Goal: Communication & Community: Answer question/provide support

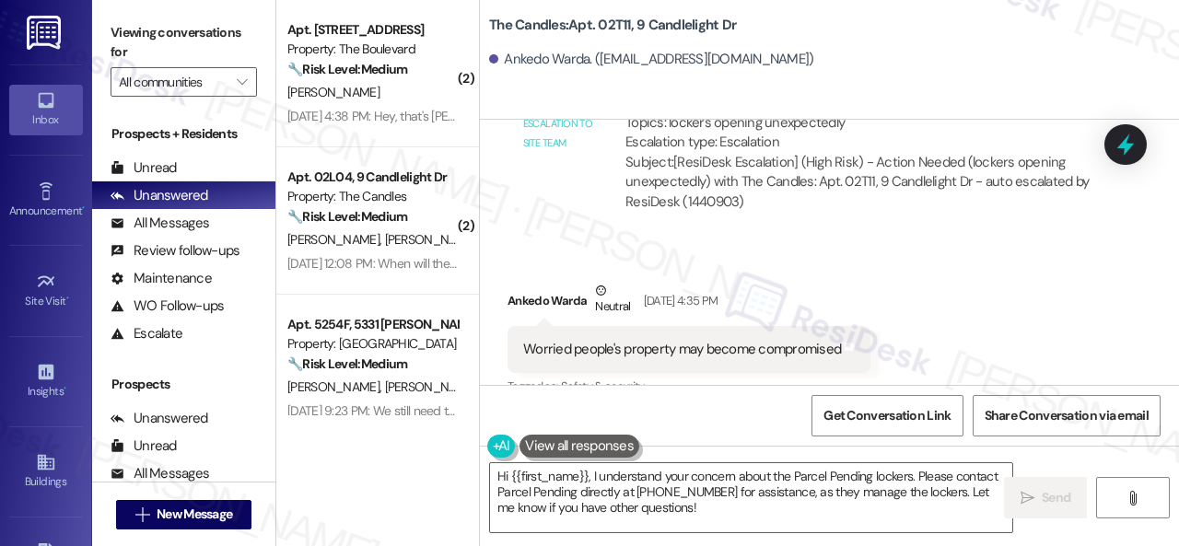
scroll to position [1879, 0]
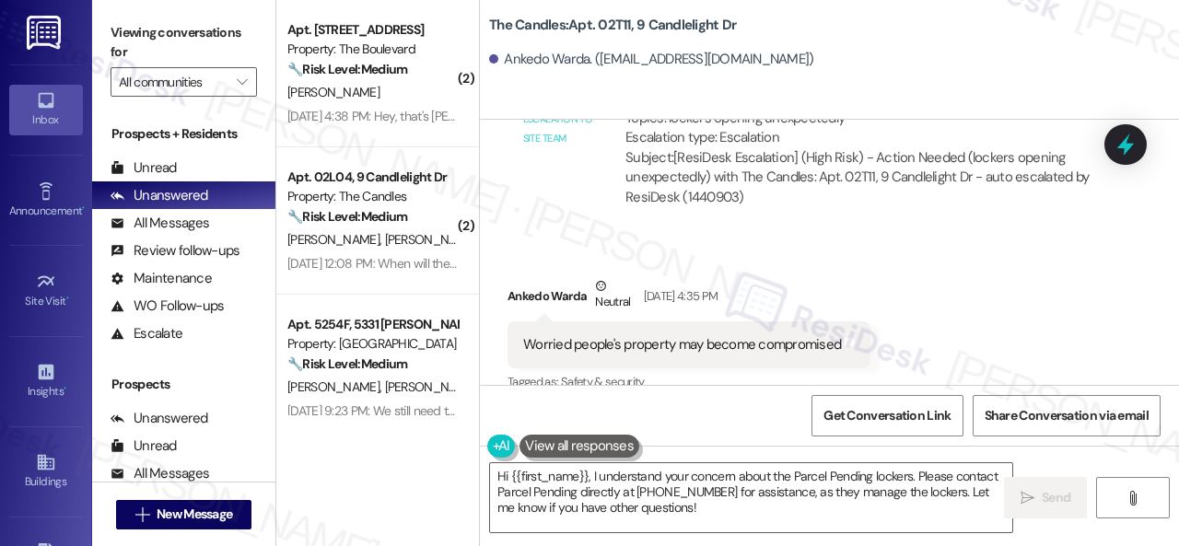
click at [585, 246] on div "Received via SMS Ankedo Warda Neutral Sep 20, 2025 at 4:35 PM Worried people's …" at bounding box center [829, 496] width 699 height 523
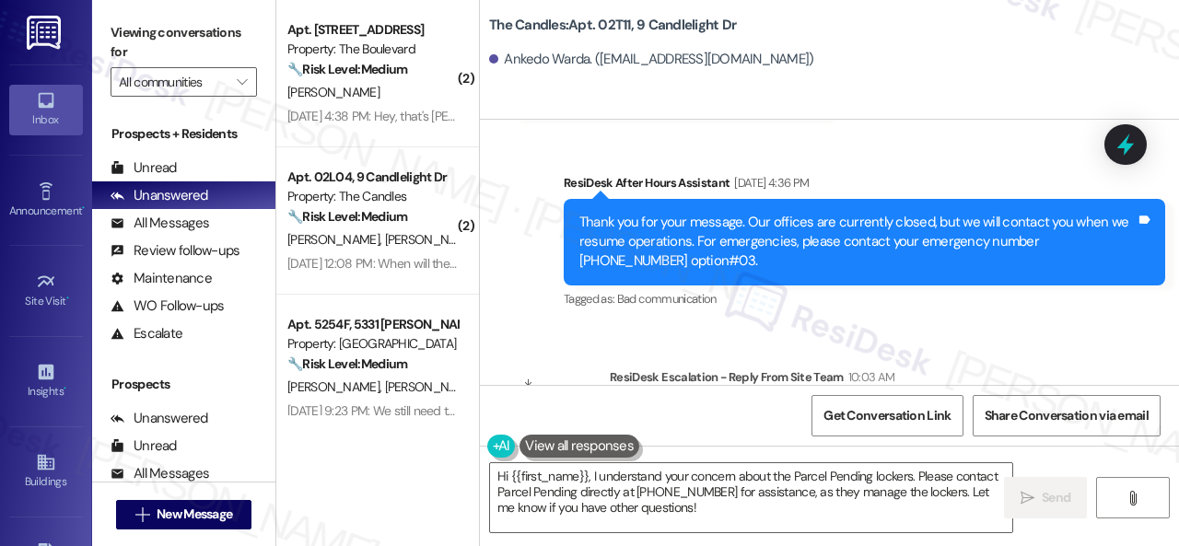
scroll to position [2634, 0]
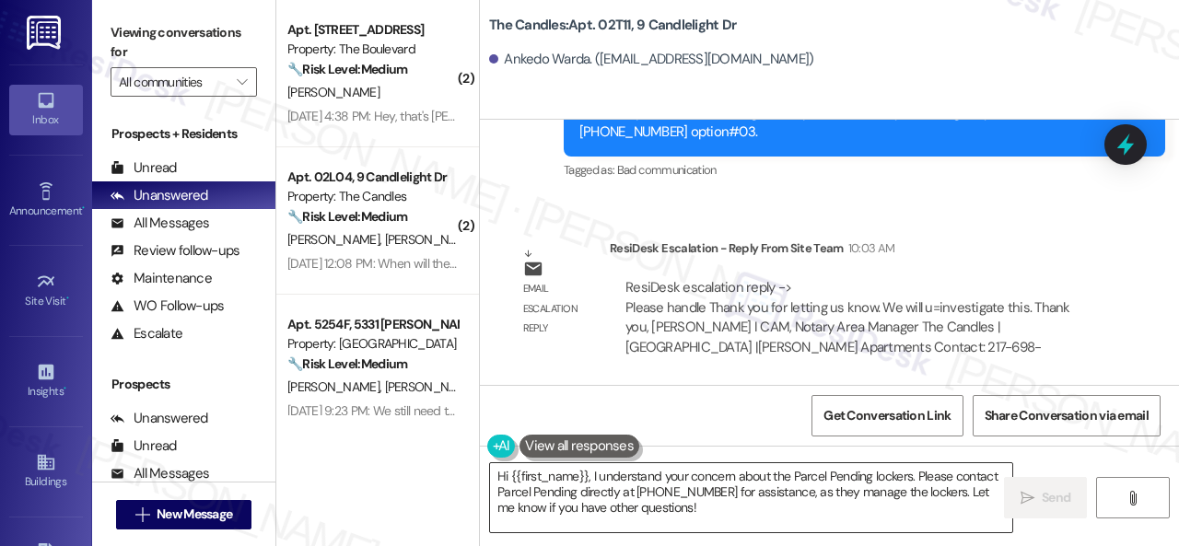
click at [818, 478] on textarea "Hi {{first_name}}, I understand your concern about the Parcel Pending lockers. …" at bounding box center [751, 497] width 522 height 69
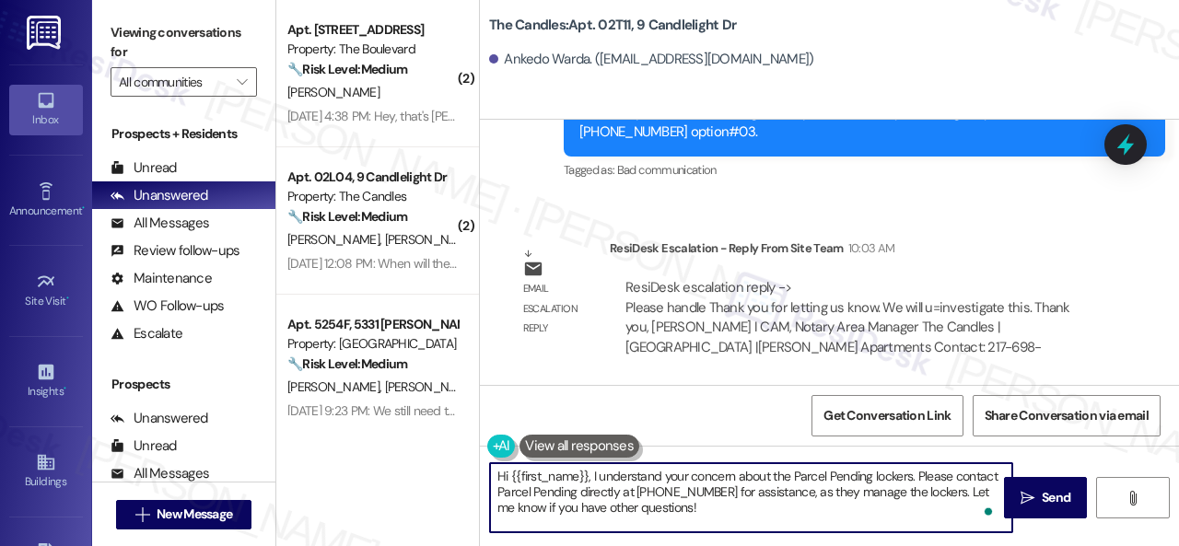
click at [591, 474] on textarea "Hi {{first_name}}, I understand your concern about the Parcel Pending lockers. …" at bounding box center [751, 497] width 522 height 69
paste textarea "apologize for the late reply because I am away during weekends.I"
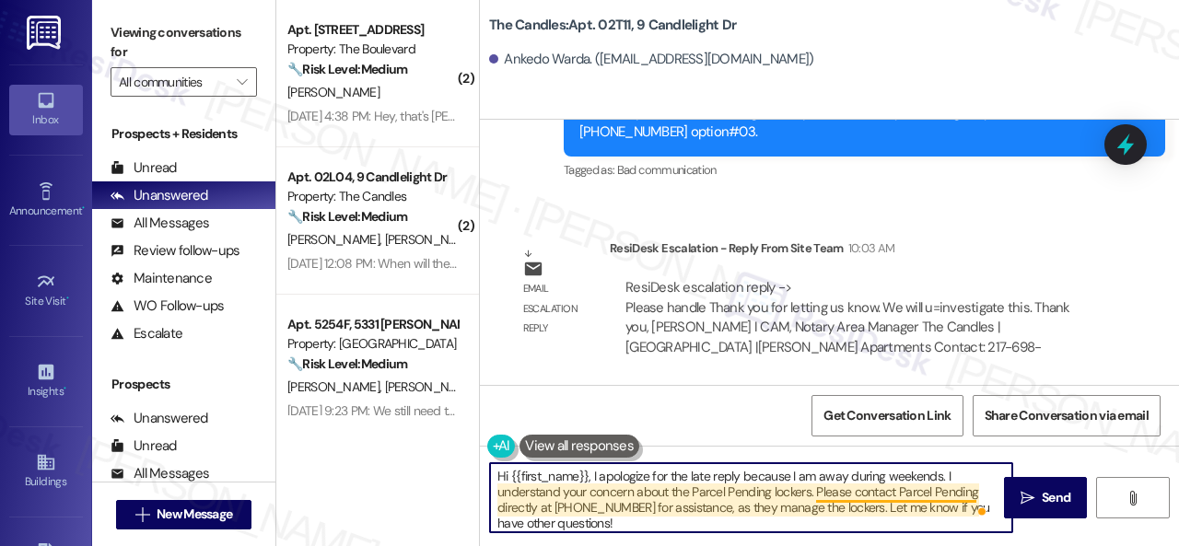
scroll to position [4, 0]
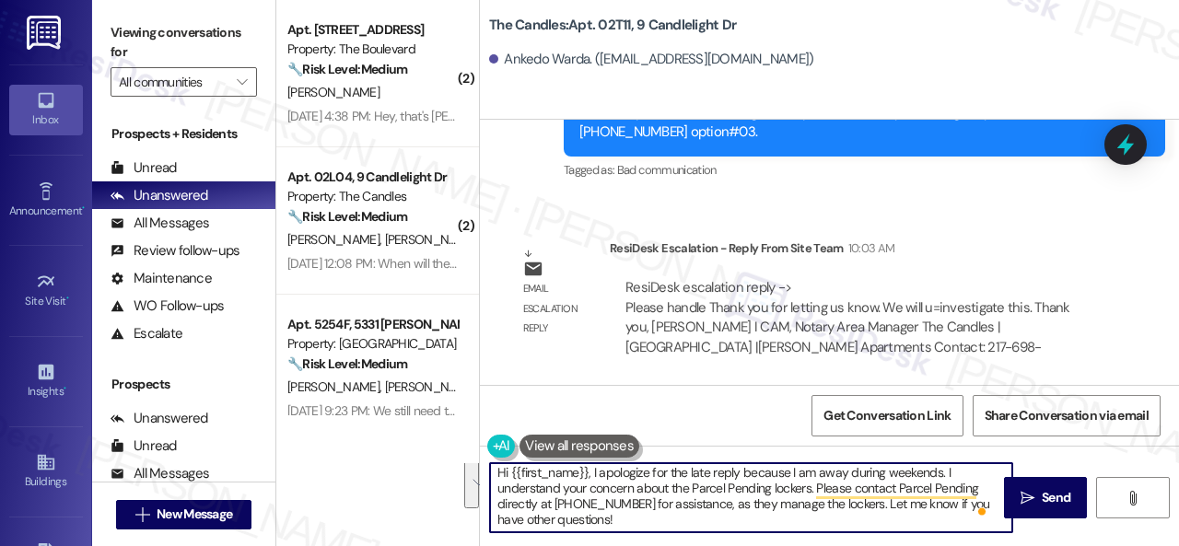
drag, startPoint x: 813, startPoint y: 491, endPoint x: 840, endPoint y: 528, distance: 45.5
click at [840, 528] on textarea "Hi {{first_name}}, I apologize for the late reply because I am away during week…" at bounding box center [751, 497] width 522 height 69
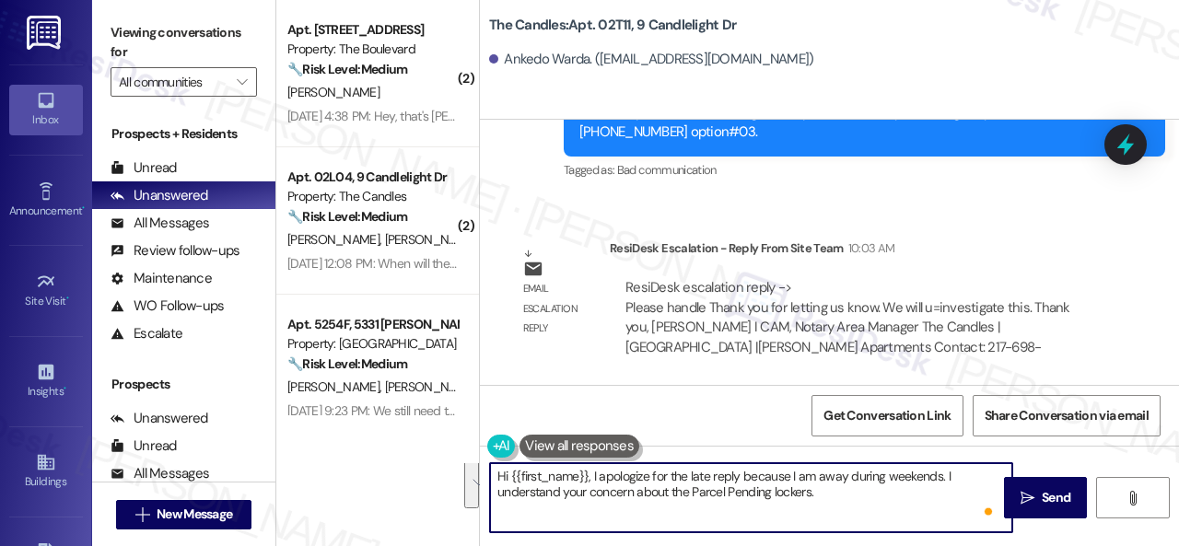
scroll to position [0, 0]
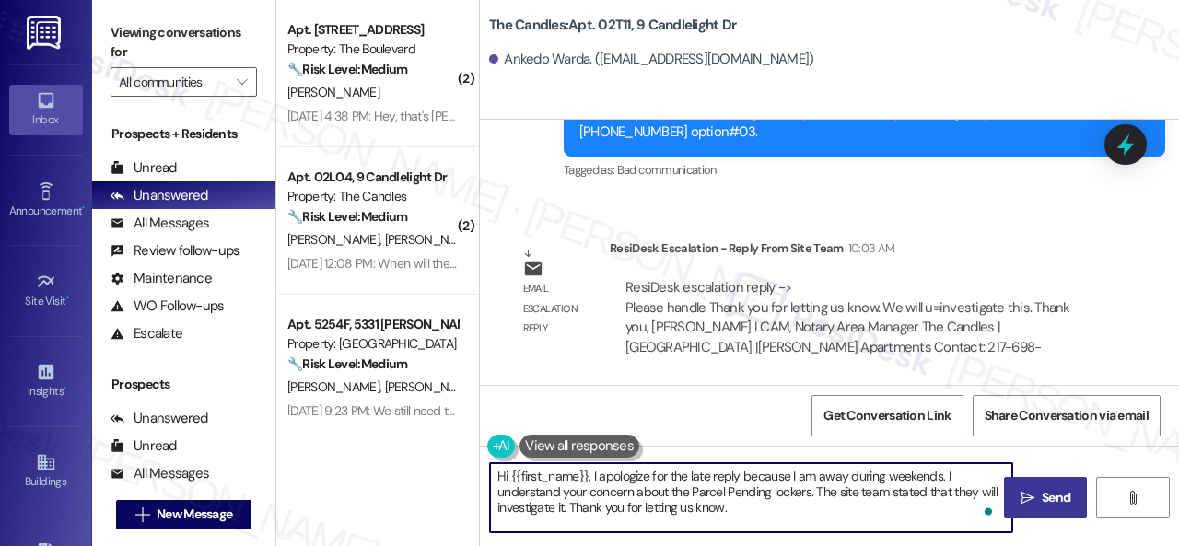
type textarea "Hi {{first_name}}, I apologize for the late reply because I am away during week…"
click at [1050, 493] on span "Send" at bounding box center [1056, 497] width 29 height 19
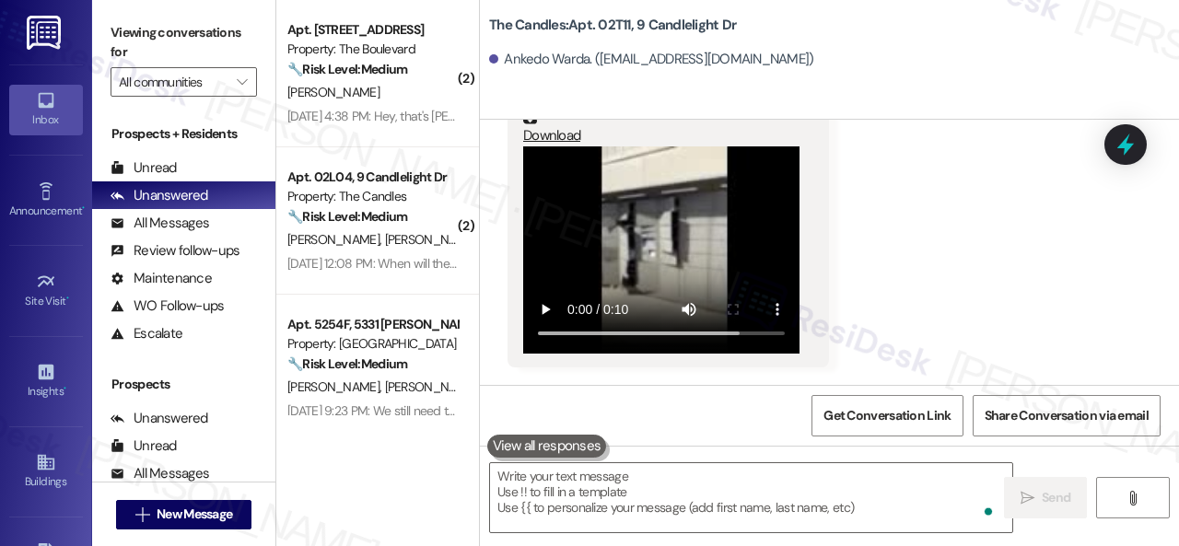
scroll to position [2251, 0]
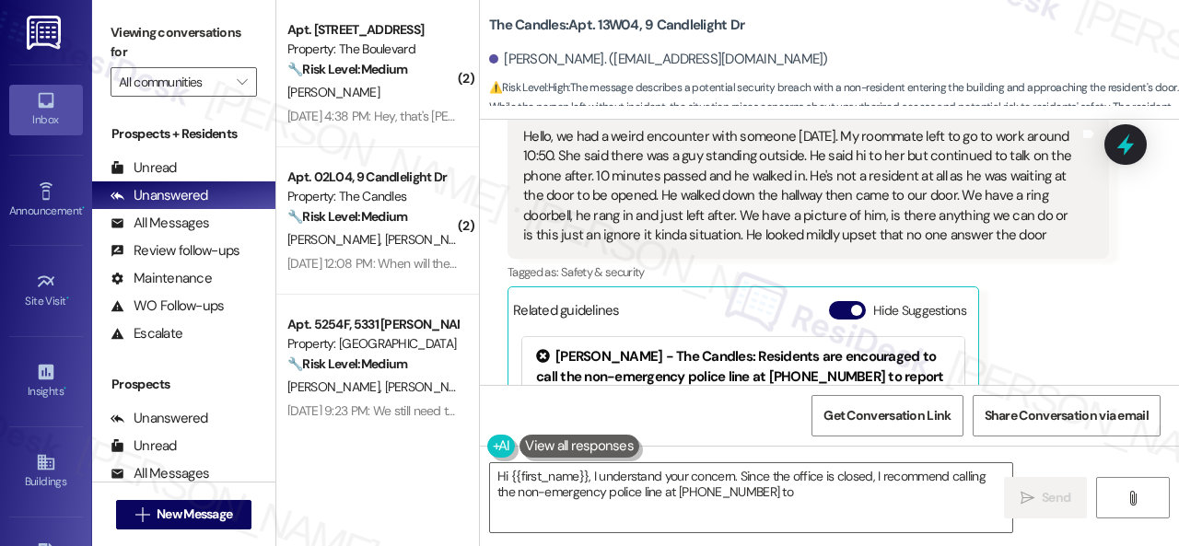
scroll to position [11822, 0]
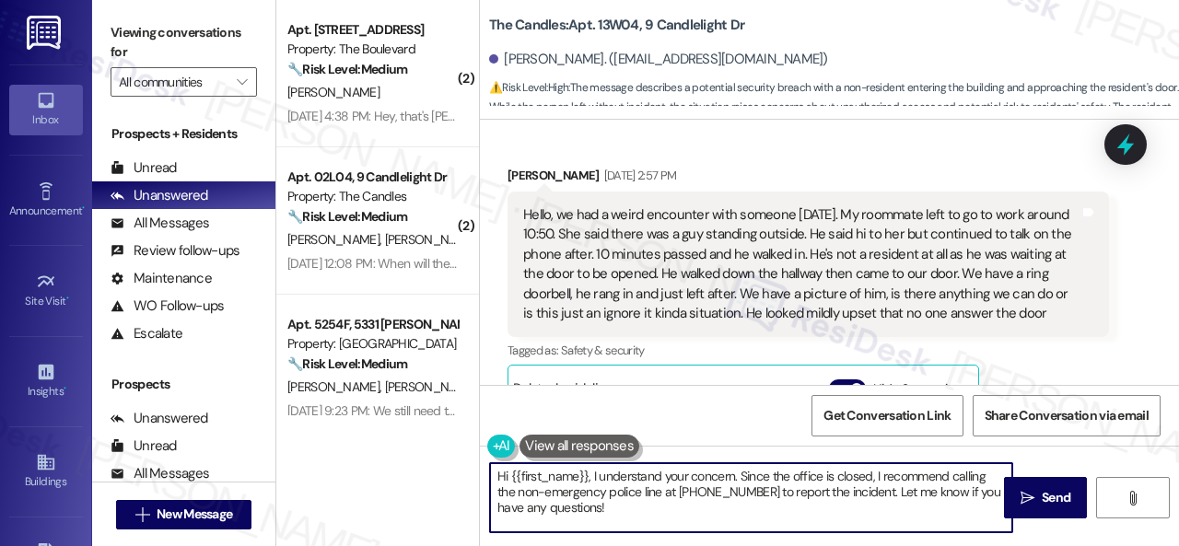
drag, startPoint x: 591, startPoint y: 473, endPoint x: 665, endPoint y: 485, distance: 74.8
click at [605, 513] on textarea "Hi {{first_name}}, I understand your concern. Since the office is closed, I rec…" at bounding box center [751, 497] width 522 height 69
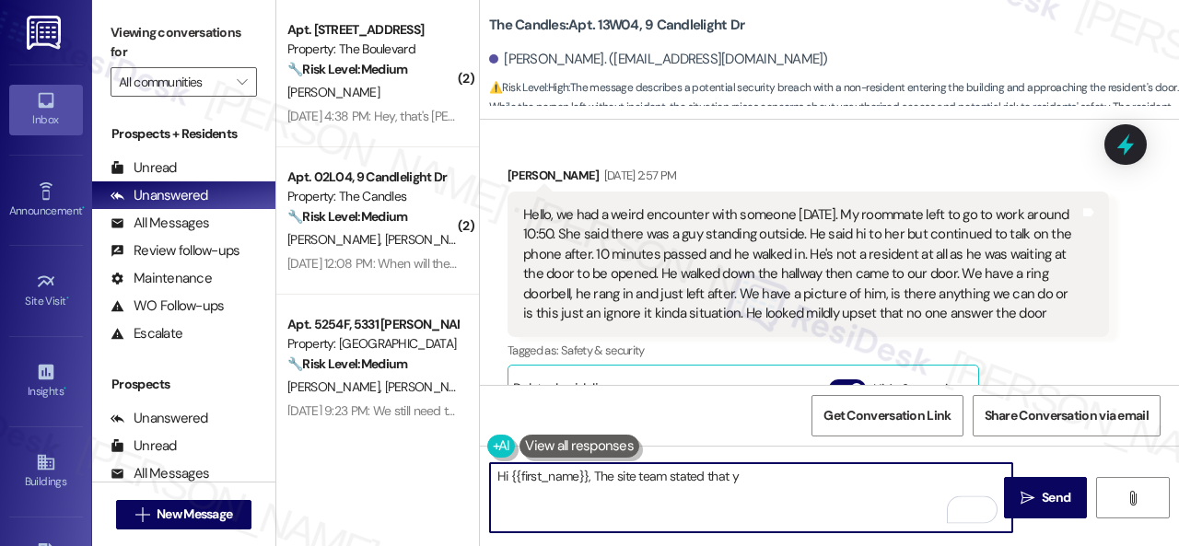
paste textarea "are welcome to submit the photo to the office however, I would file a police re…"
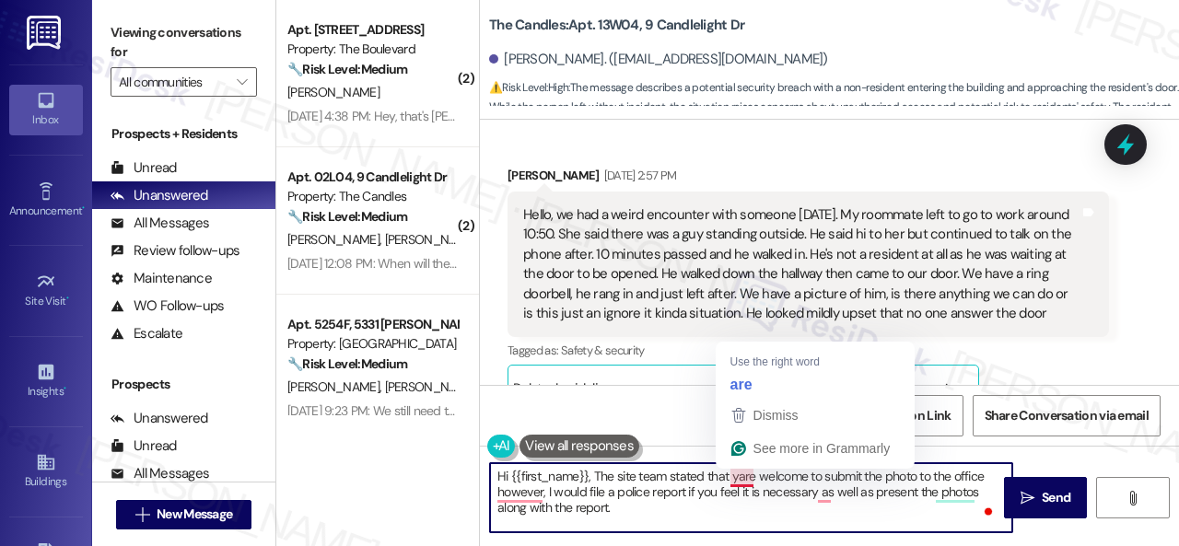
click at [734, 480] on textarea "Hi {{first_name}}, The site team stated that yare welcome to submit the photo t…" at bounding box center [751, 497] width 522 height 69
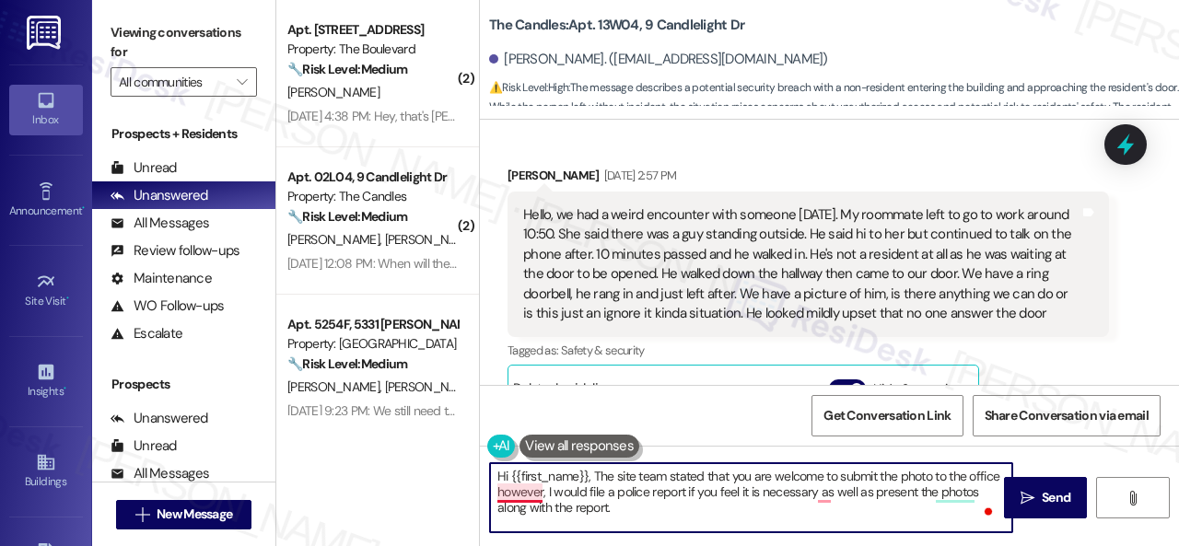
click at [511, 500] on textarea "Hi {{first_name}}, The site team stated that you are welcome to submit the phot…" at bounding box center [751, 497] width 522 height 69
click at [996, 473] on textarea "Hi {{first_name}}, The site team stated that you are welcome to submit the phot…" at bounding box center [751, 497] width 522 height 69
click at [580, 489] on textarea "Hi {{first_name}}, The site team stated that you are welcome to submit the phot…" at bounding box center [751, 497] width 522 height 69
click at [582, 491] on textarea "Hi {{first_name}}, The site team stated that you are welcome to submit the phot…" at bounding box center [751, 497] width 522 height 69
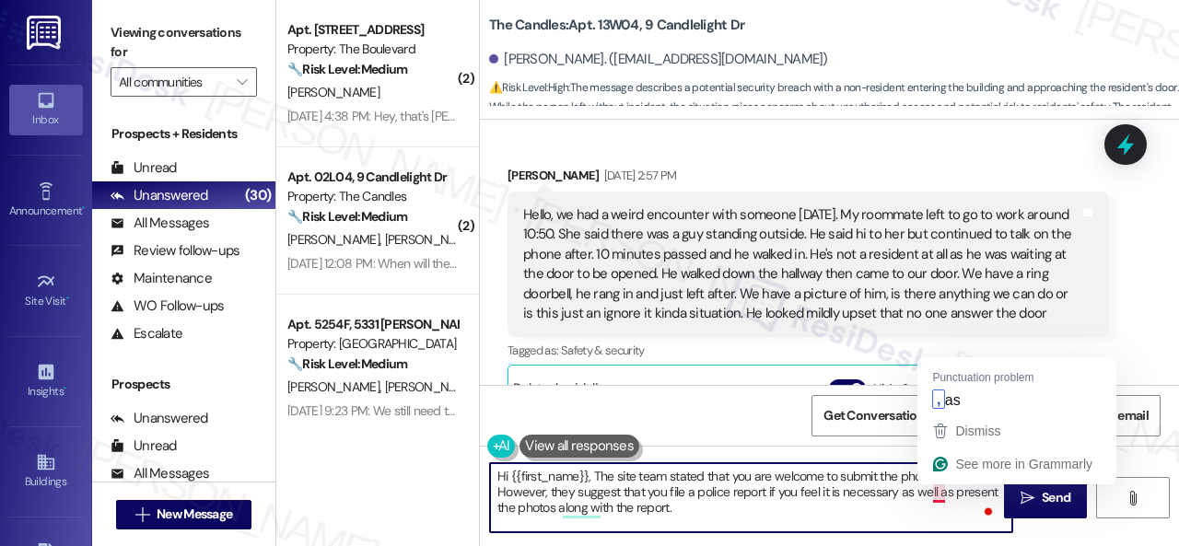
click at [940, 491] on textarea "Hi {{first_name}}, The site team stated that you are welcome to submit the phot…" at bounding box center [751, 497] width 522 height 69
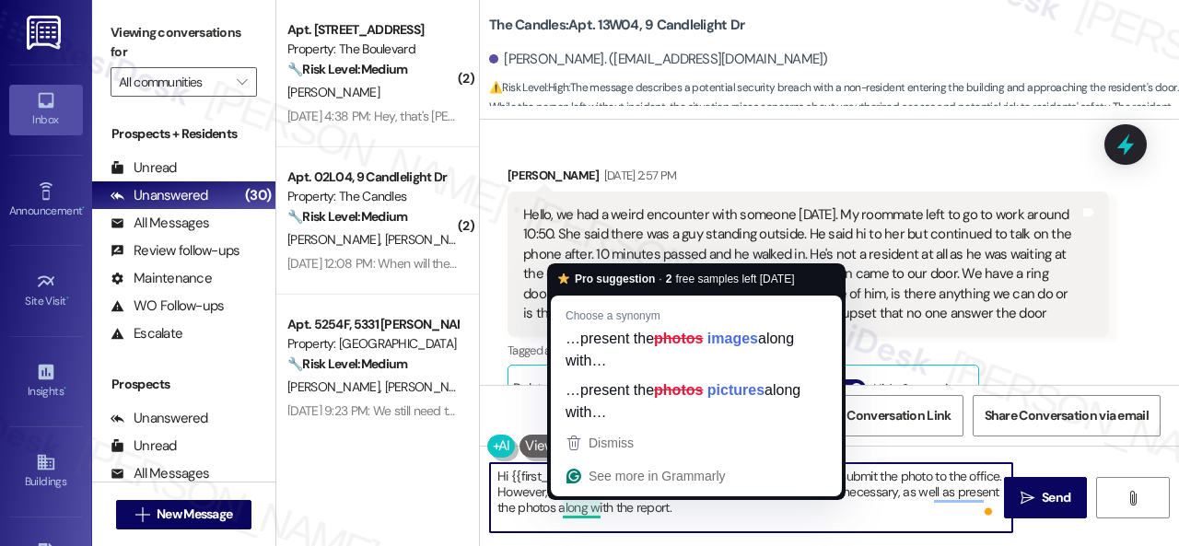
click at [590, 515] on textarea "Hi {{first_name}}, The site team stated that you are welcome to submit the phot…" at bounding box center [751, 497] width 522 height 69
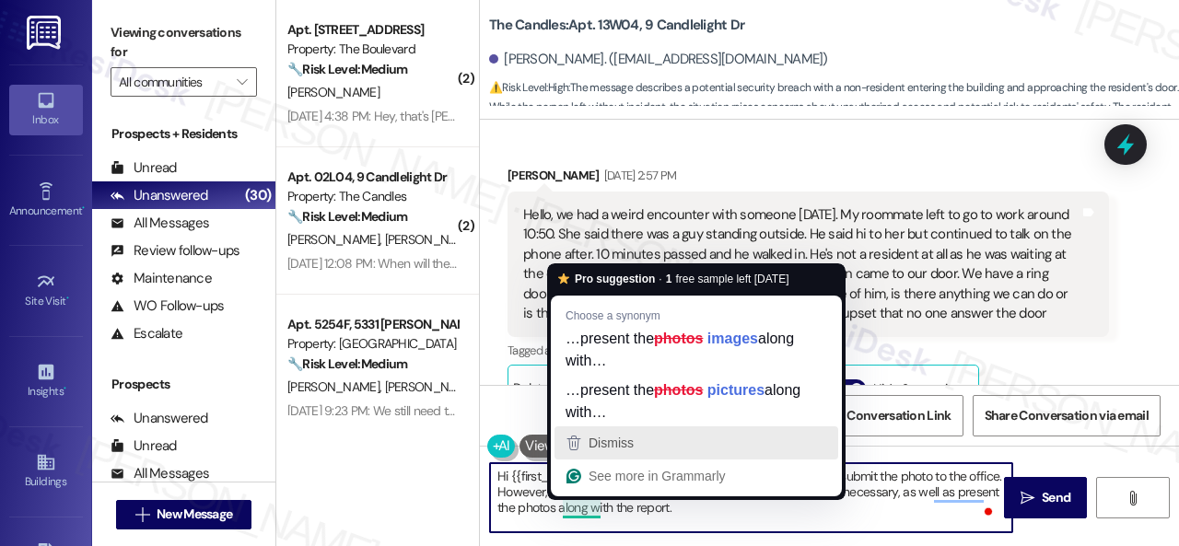
click at [619, 443] on span "Dismiss" at bounding box center [611, 443] width 45 height 15
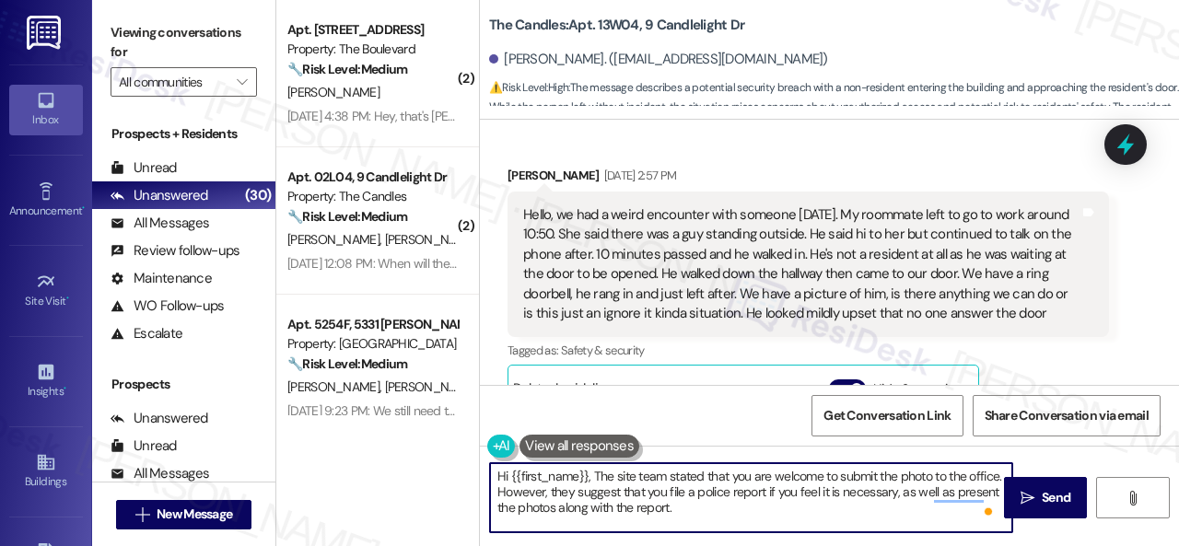
click at [734, 516] on textarea "Hi {{first_name}}, The site team stated that you are welcome to submit the phot…" at bounding box center [751, 497] width 522 height 69
click at [961, 494] on textarea "Hi {{first_name}}, The site team stated that you are welcome to submit the phot…" at bounding box center [751, 497] width 522 height 69
click at [744, 507] on textarea "Hi {{first_name}}, The site team stated that you are welcome to submit the phot…" at bounding box center [751, 497] width 522 height 69
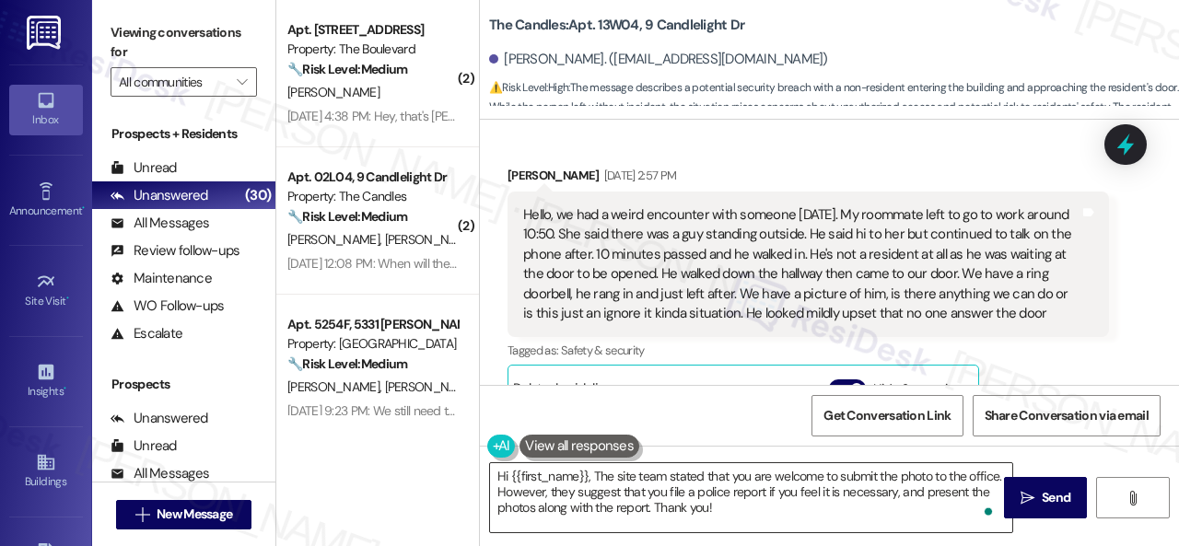
click at [873, 500] on textarea "Hi {{first_name}}, The site team stated that you are welcome to submit the phot…" at bounding box center [751, 497] width 522 height 69
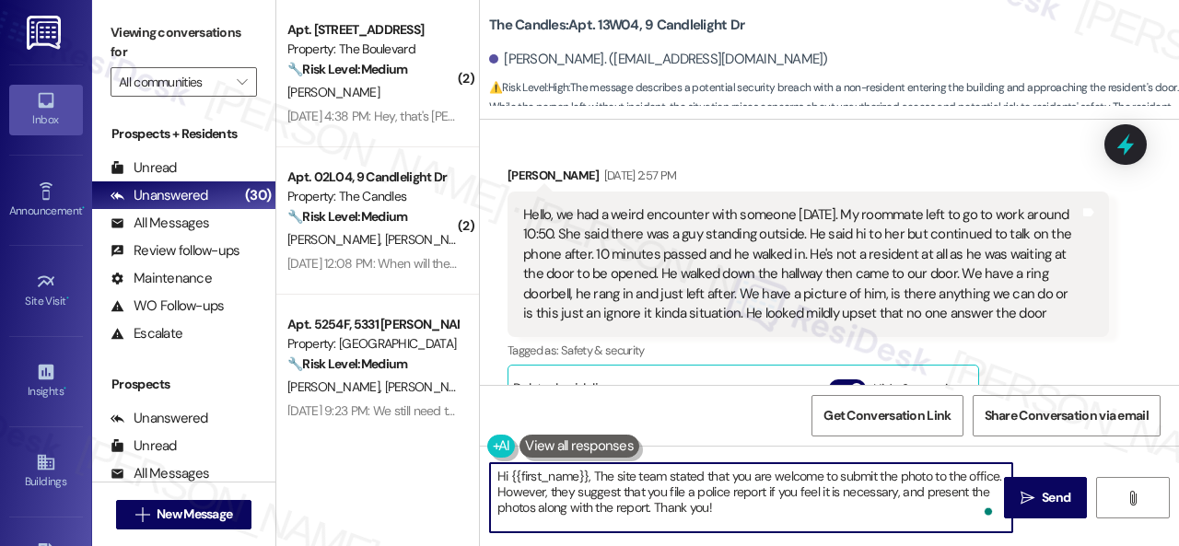
click at [595, 472] on textarea "Hi {{first_name}}, The site team stated that you are welcome to submit the phot…" at bounding box center [751, 497] width 522 height 69
paste textarea "I apologize for the late reply because I am away during weekends."
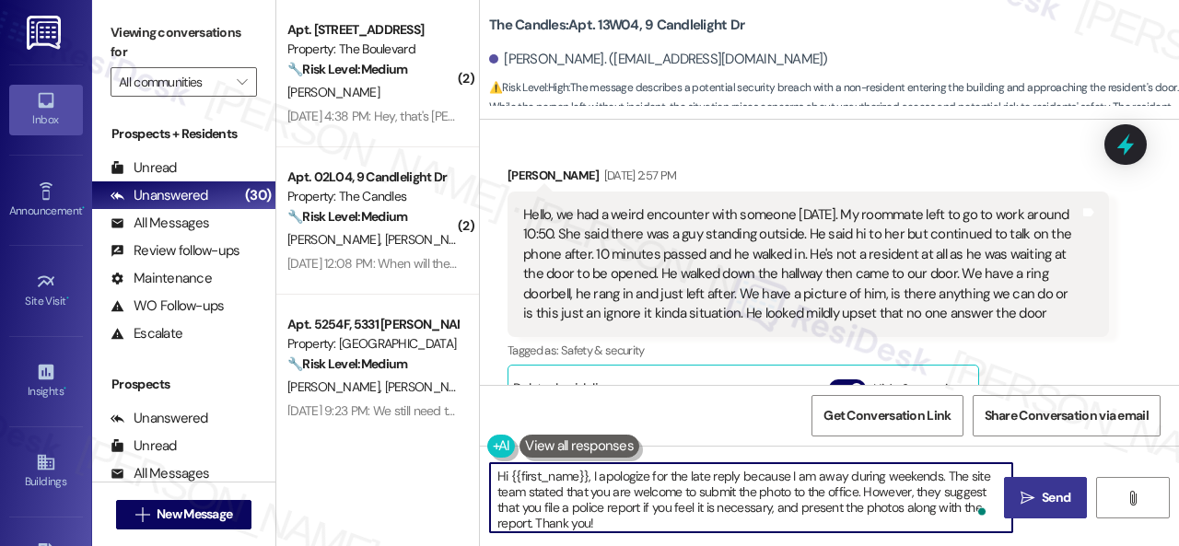
type textarea "Hi {{first_name}}, I apologize for the late reply because I am away during week…"
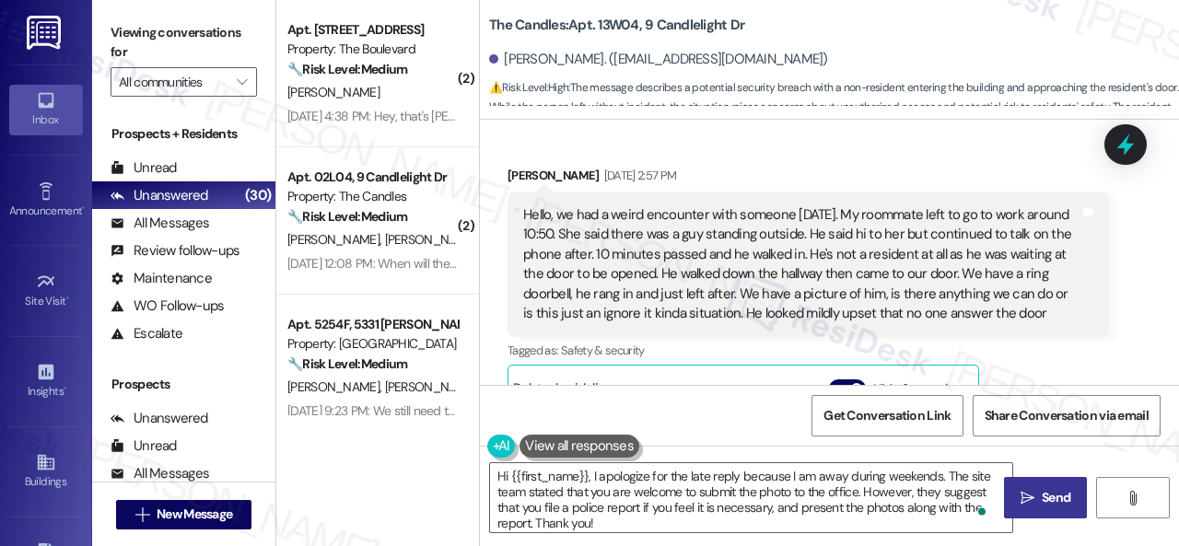
click at [1024, 496] on icon "" at bounding box center [1028, 498] width 14 height 15
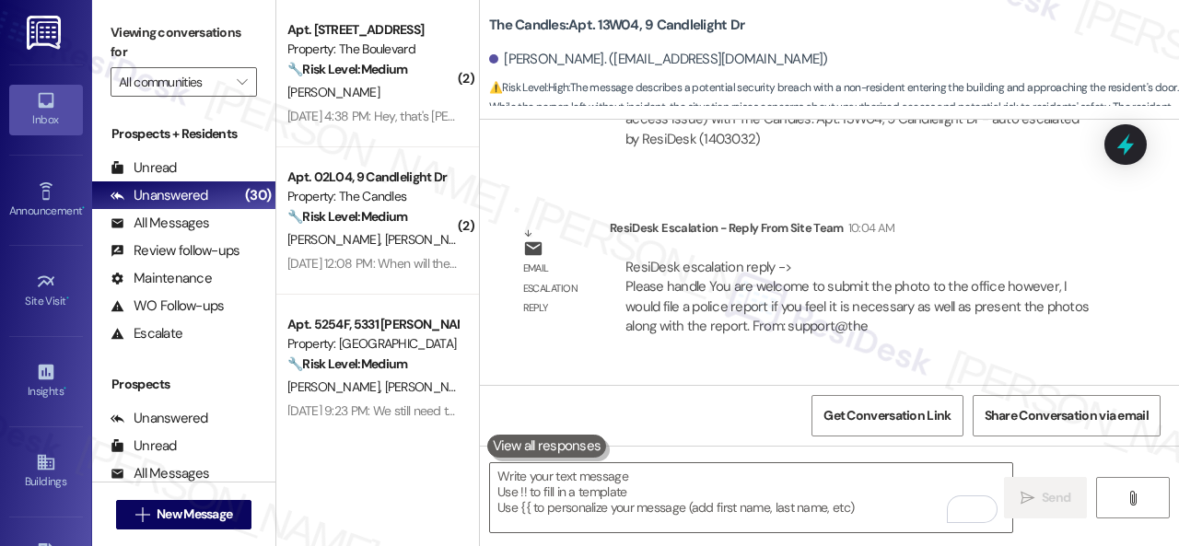
scroll to position [12930, 0]
